Goal: Transaction & Acquisition: Purchase product/service

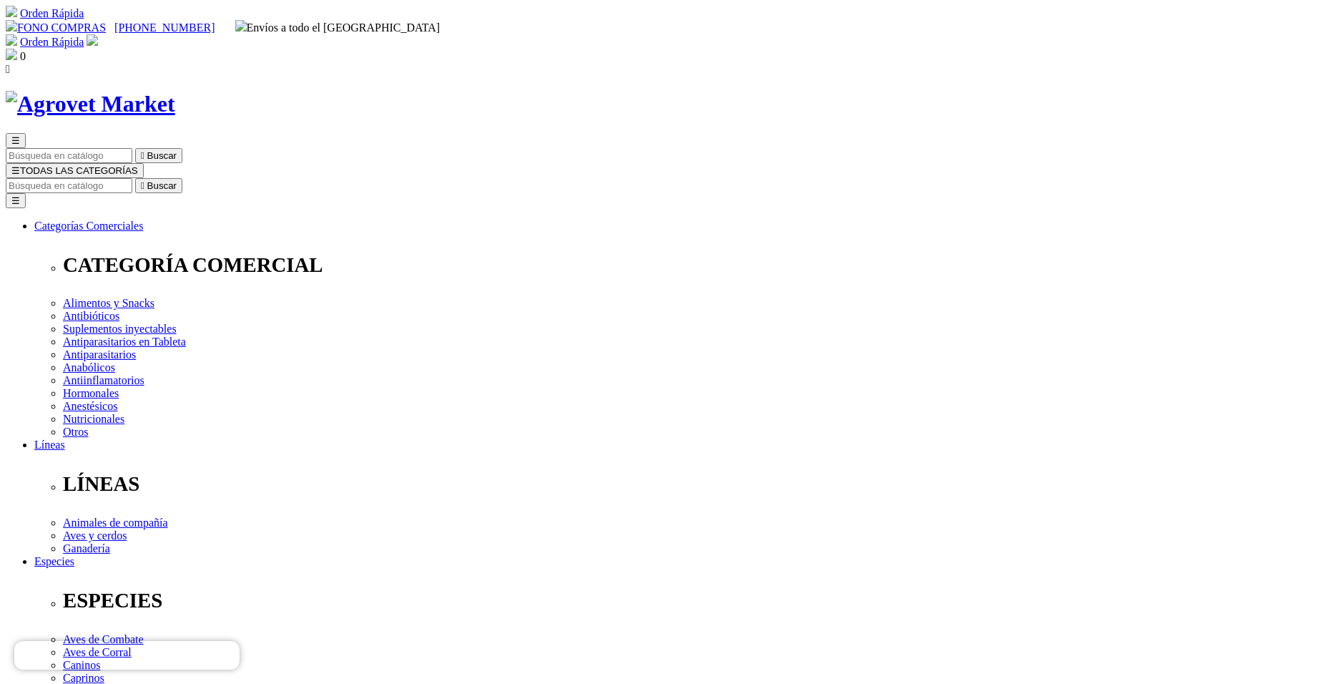
drag, startPoint x: 788, startPoint y: 181, endPoint x: 1128, endPoint y: 288, distance: 356.1
drag, startPoint x: 803, startPoint y: 189, endPoint x: 671, endPoint y: 196, distance: 132.5
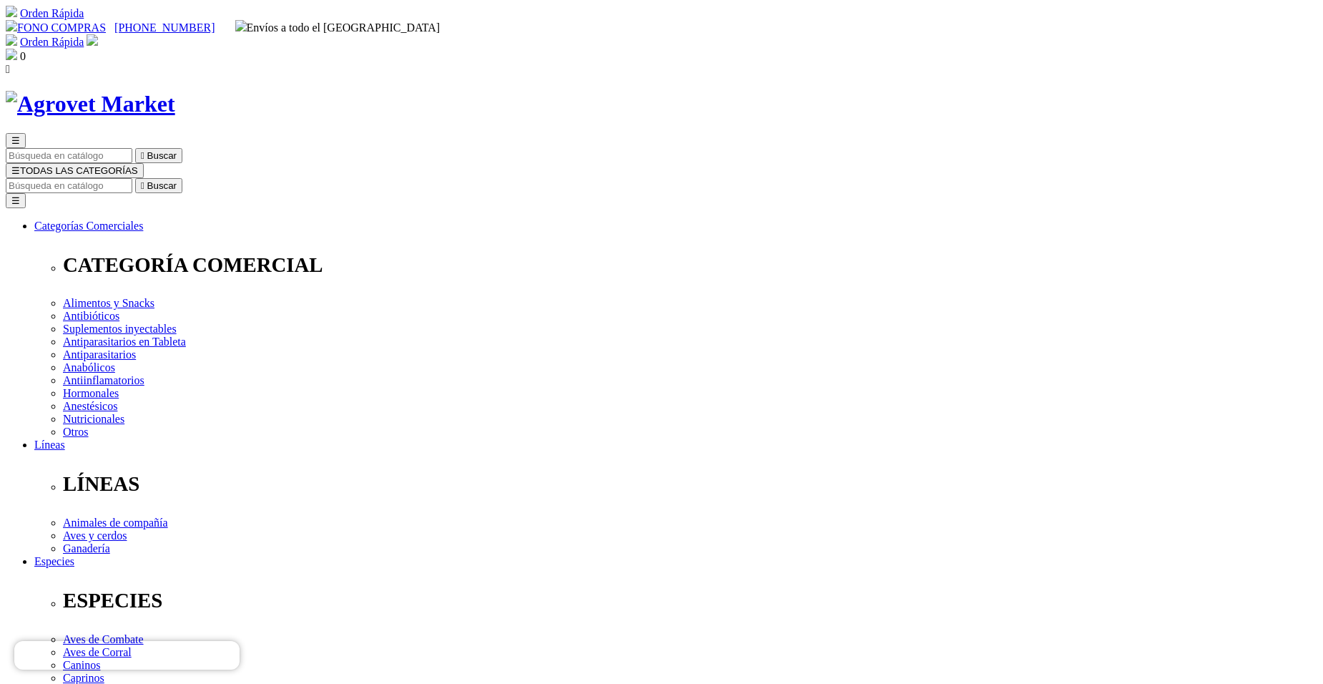
copy h1 "Salaris AD3E"
drag, startPoint x: 677, startPoint y: 369, endPoint x: 755, endPoint y: 393, distance: 82.1
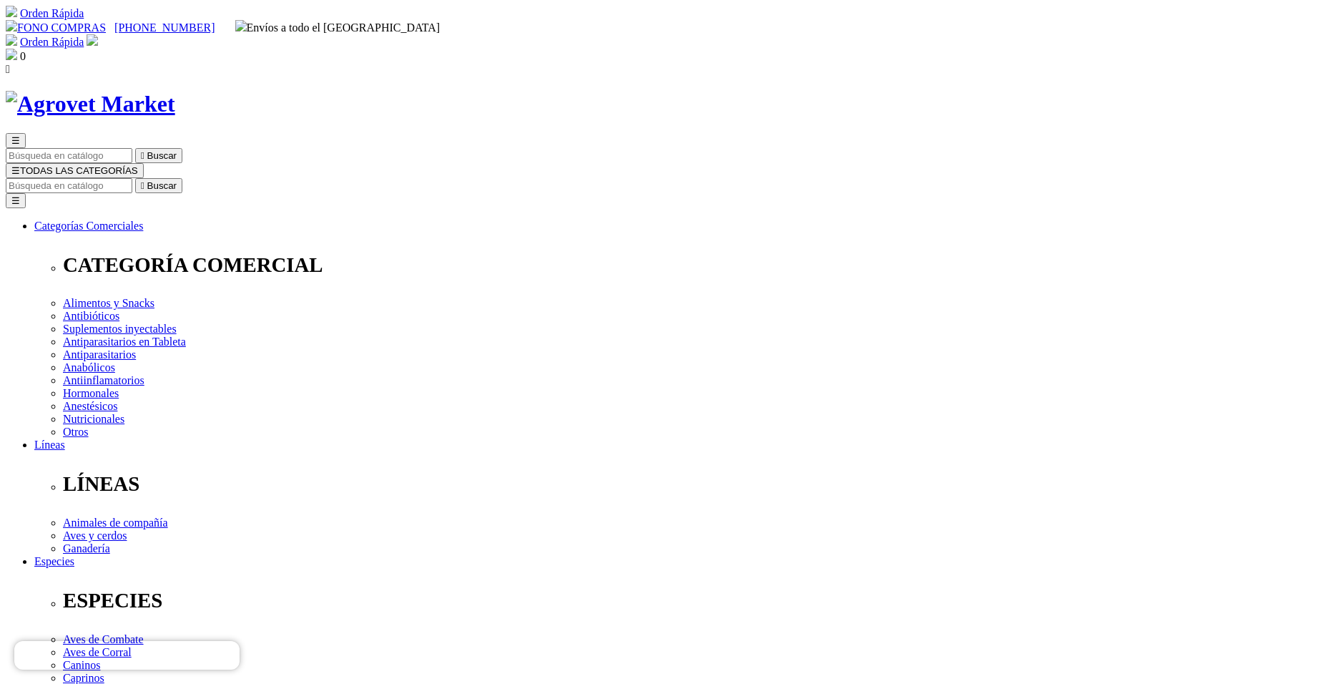
drag, startPoint x: 745, startPoint y: 382, endPoint x: 668, endPoint y: 366, distance: 78.1
copy p "Aceite de [PERSON_NAME] Xalar® Ultra Premium Enriquecido con Vitaminas"
drag, startPoint x: 722, startPoint y: 231, endPoint x: 672, endPoint y: 231, distance: 50.1
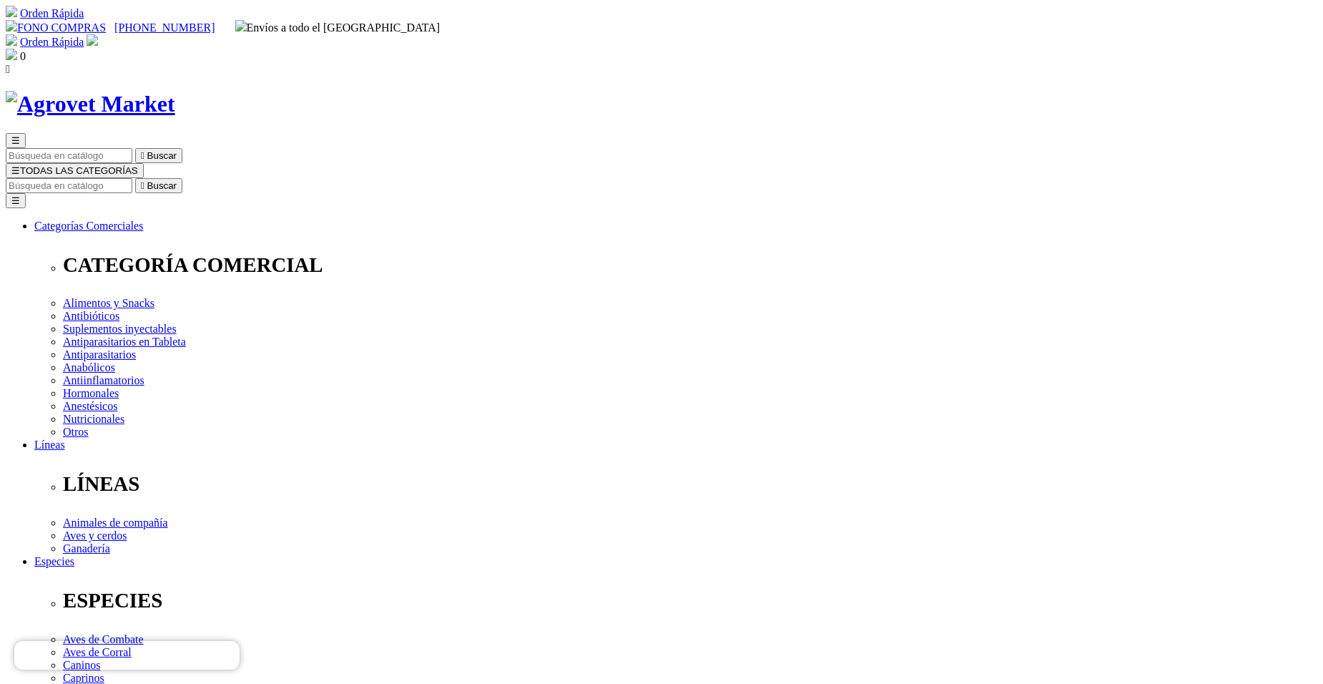
copy p "Solución Oral"
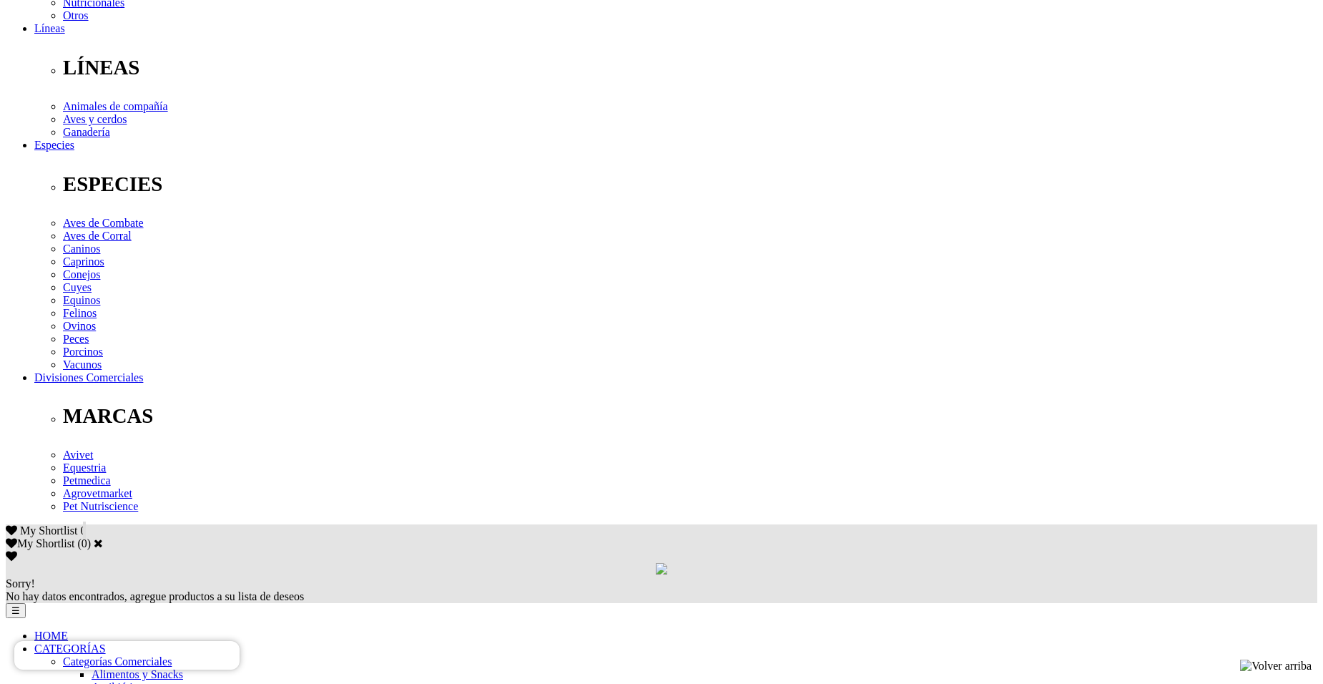
scroll to position [501, 0]
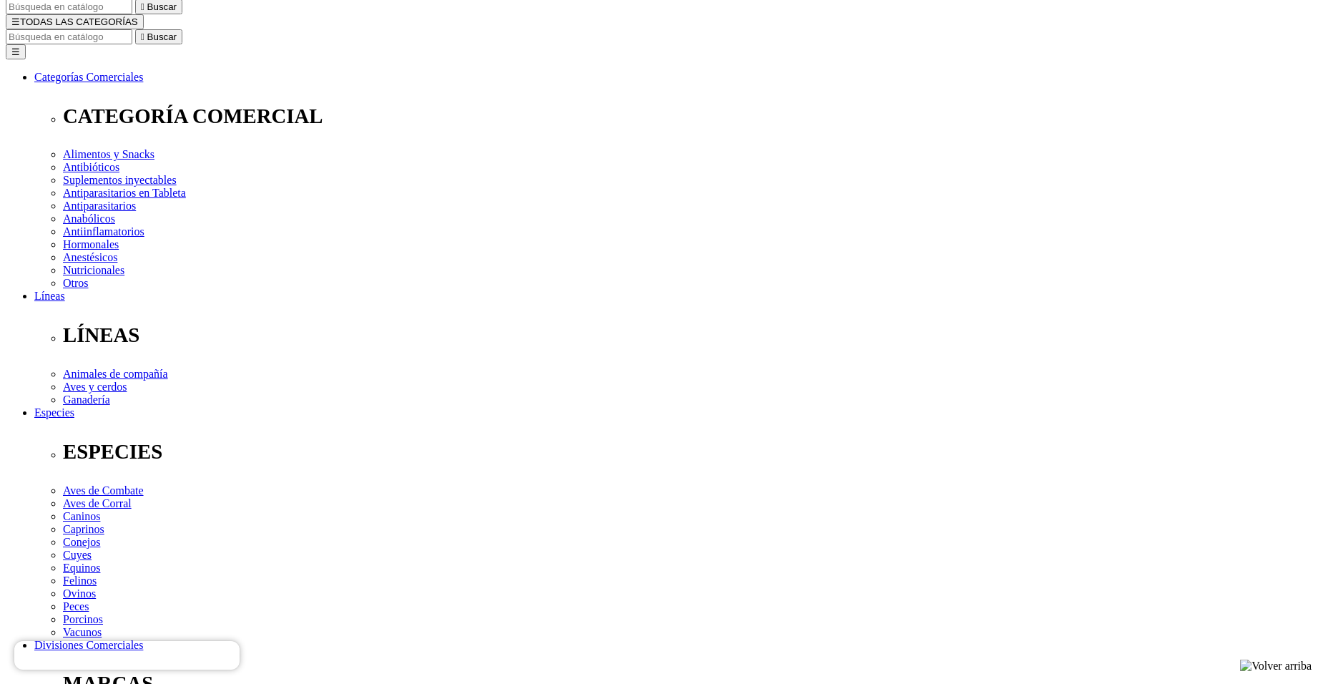
scroll to position [143, 0]
